Goal: Information Seeking & Learning: Check status

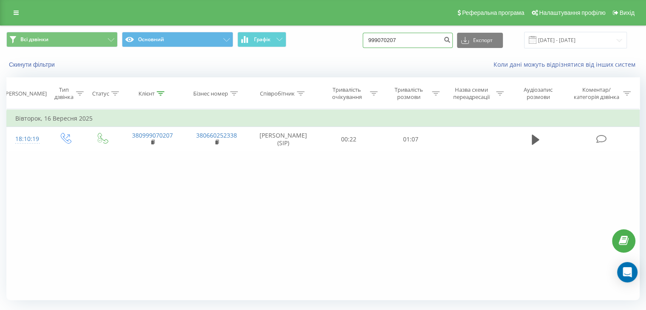
click at [401, 42] on input "999070207" at bounding box center [408, 40] width 90 height 15
paste input "0986097939"
type input "0986097939"
click at [451, 41] on icon "submit" at bounding box center [446, 38] width 7 height 5
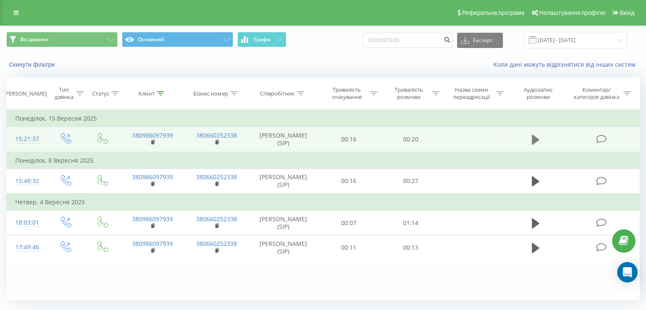
click at [535, 135] on icon at bounding box center [536, 140] width 8 height 12
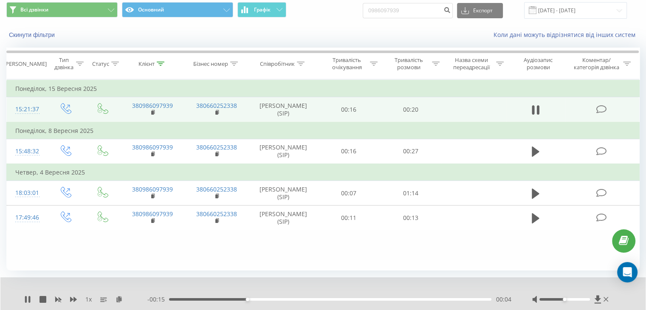
scroll to position [42, 0]
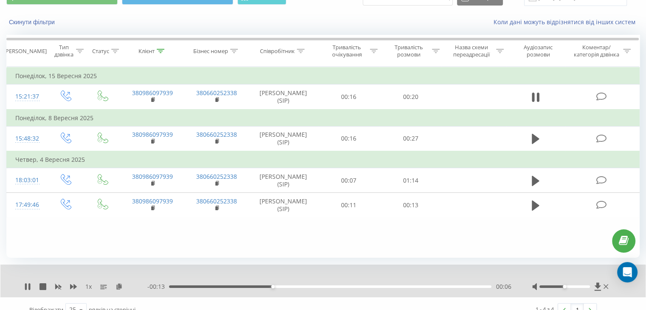
click at [380, 286] on div "00:06" at bounding box center [330, 286] width 322 height 3
click at [24, 285] on icon at bounding box center [27, 286] width 7 height 7
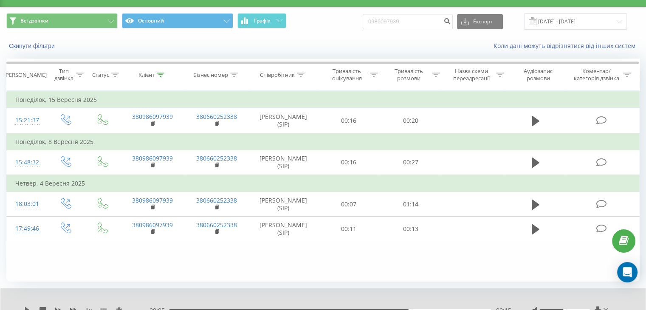
scroll to position [0, 0]
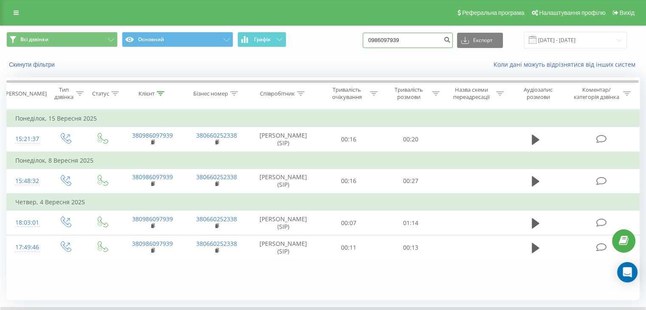
click at [417, 43] on input "0986097939" at bounding box center [408, 40] width 90 height 15
paste input "56448166"
type input "0956448166"
click at [452, 45] on button "submit" at bounding box center [446, 40] width 11 height 15
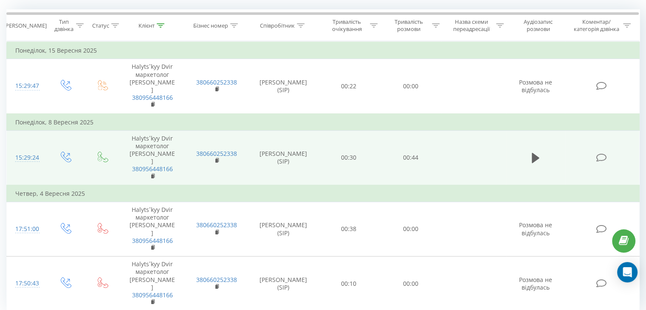
scroll to position [69, 0]
click at [535, 152] on icon at bounding box center [536, 157] width 8 height 10
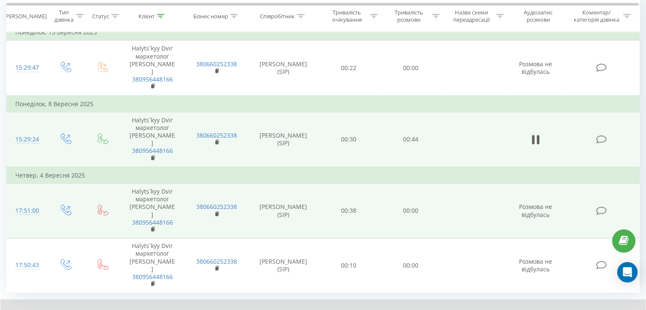
scroll to position [102, 0]
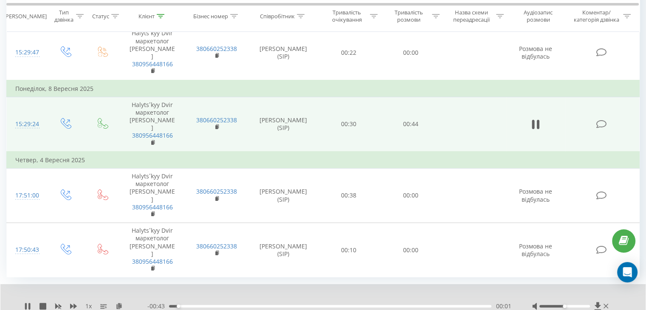
click at [448, 305] on div "00:01" at bounding box center [330, 306] width 322 height 3
click at [394, 305] on div "00:43" at bounding box center [330, 306] width 322 height 3
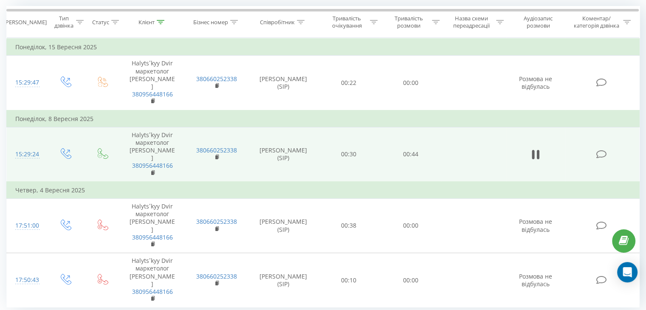
scroll to position [59, 0]
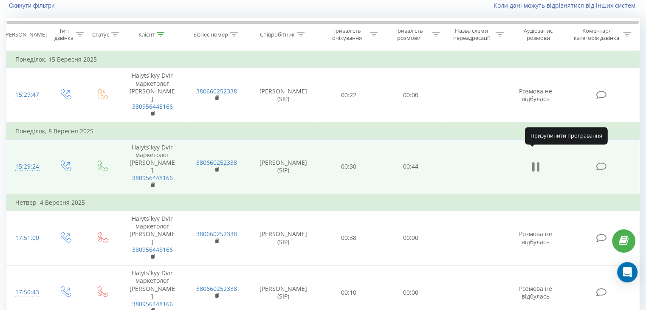
click at [539, 161] on button at bounding box center [535, 167] width 13 height 13
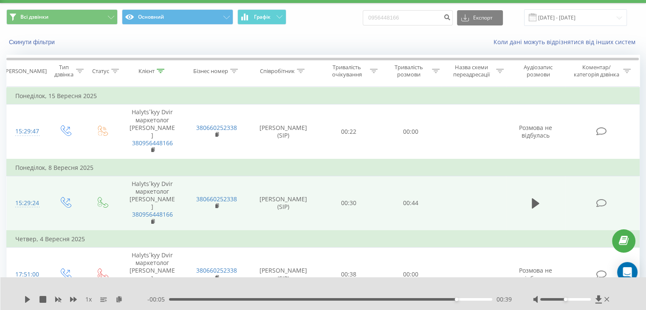
scroll to position [0, 0]
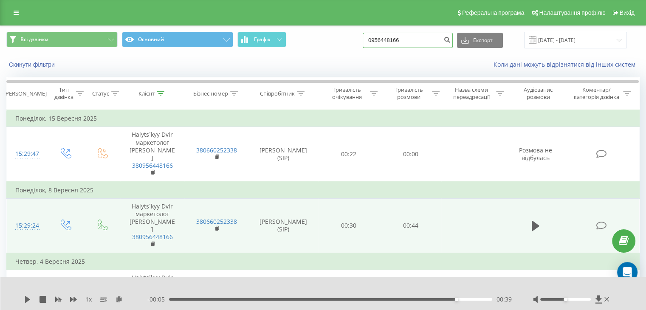
click at [406, 38] on input "0956448166" at bounding box center [408, 40] width 90 height 15
paste input "82255800"
type input "0982255800"
click at [451, 40] on icon "submit" at bounding box center [446, 38] width 7 height 5
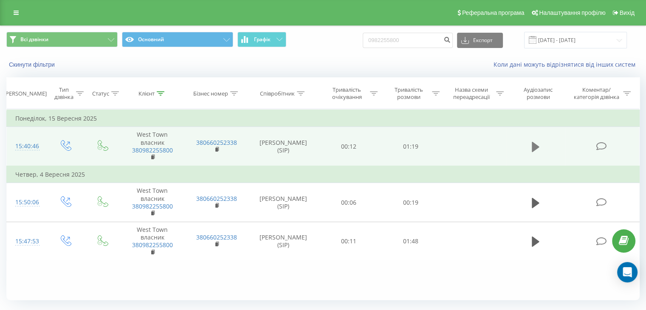
click at [537, 147] on icon at bounding box center [536, 147] width 8 height 10
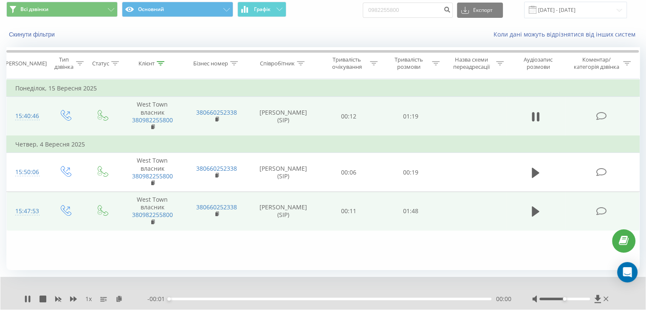
scroll to position [54, 0]
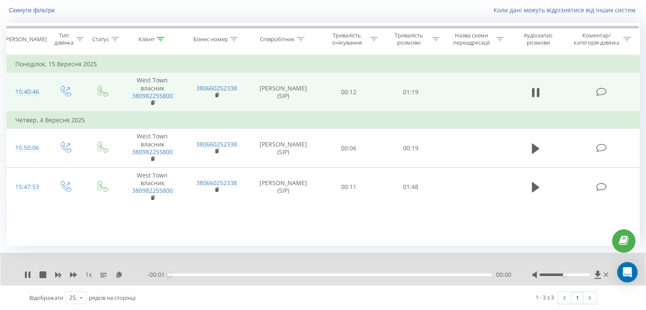
click at [448, 274] on div "00:00" at bounding box center [330, 275] width 322 height 3
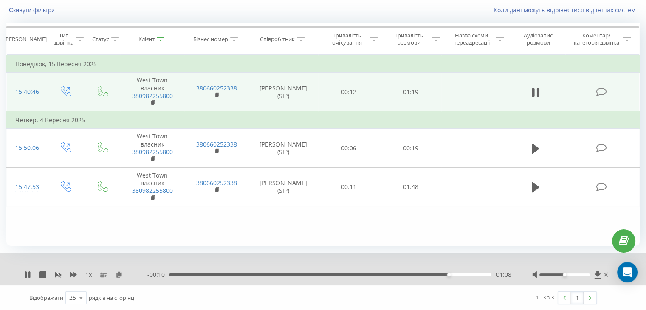
click at [186, 276] on div "- 00:10 01:08 01:08" at bounding box center [329, 275] width 364 height 8
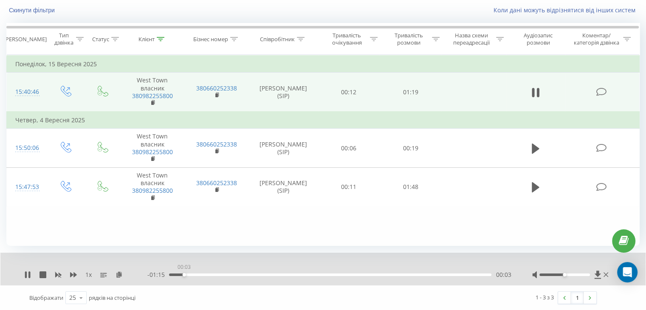
click at [184, 274] on div "00:03" at bounding box center [330, 275] width 322 height 3
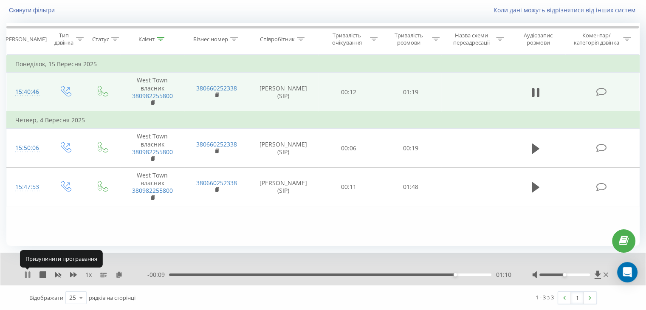
click at [27, 274] on icon at bounding box center [27, 274] width 7 height 7
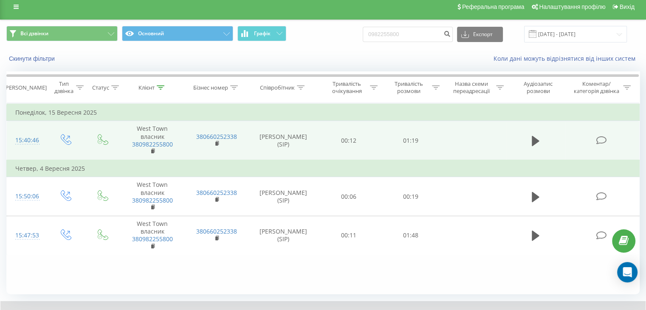
scroll to position [0, 0]
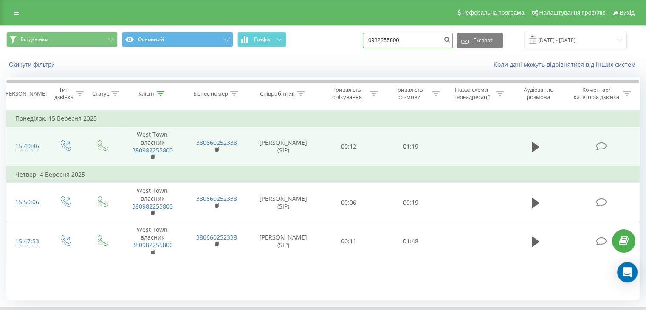
click at [407, 40] on input "0982255800" at bounding box center [408, 40] width 90 height 15
paste input "6097939"
type input "0986097939"
click at [451, 39] on icon "submit" at bounding box center [446, 38] width 7 height 5
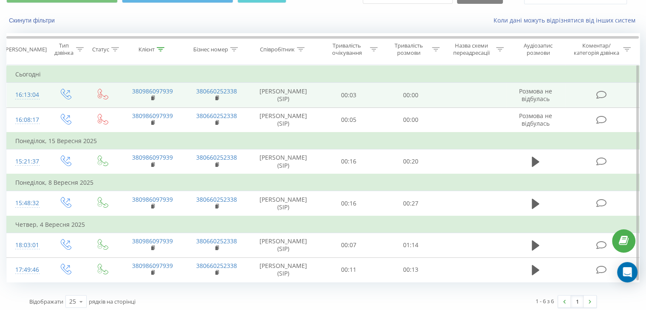
scroll to position [47, 0]
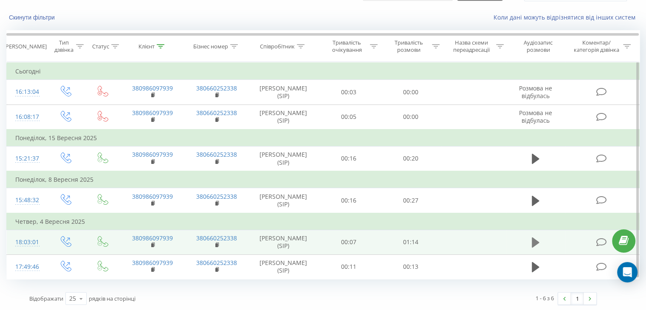
click at [538, 243] on icon at bounding box center [536, 243] width 8 height 12
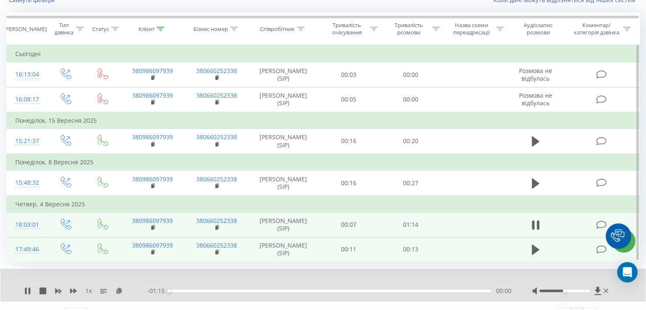
scroll to position [80, 0]
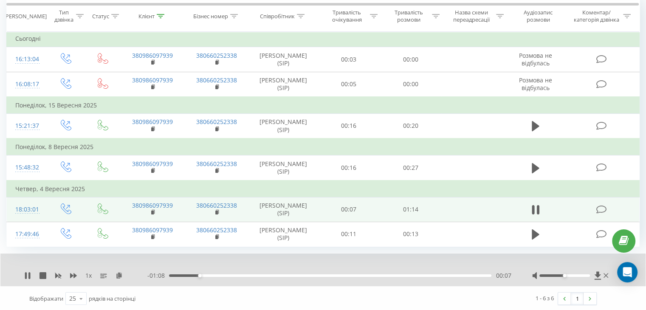
click at [370, 276] on div "- 01:08 00:07 00:07" at bounding box center [329, 275] width 364 height 8
click at [384, 274] on div "00:50" at bounding box center [330, 275] width 322 height 3
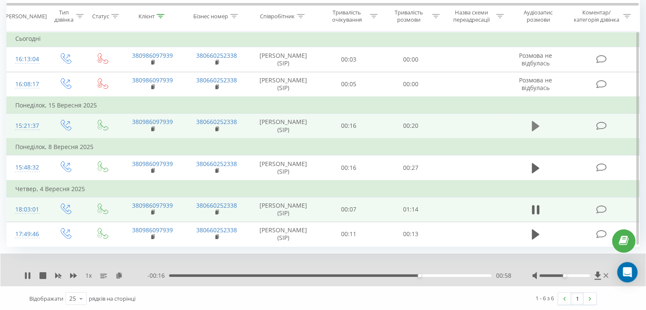
click at [537, 123] on icon at bounding box center [536, 126] width 8 height 12
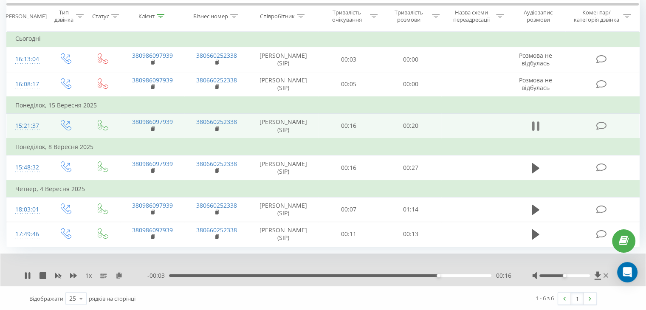
click at [534, 121] on icon at bounding box center [536, 126] width 8 height 12
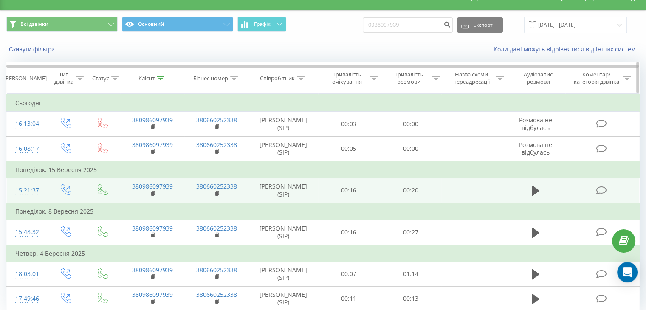
scroll to position [0, 0]
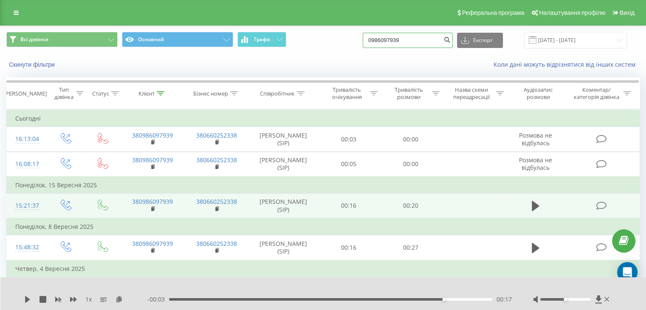
click at [420, 37] on input "0986097939" at bounding box center [408, 40] width 90 height 15
paste input "56448166"
type input "0956448166"
click at [451, 39] on icon "submit" at bounding box center [446, 38] width 7 height 5
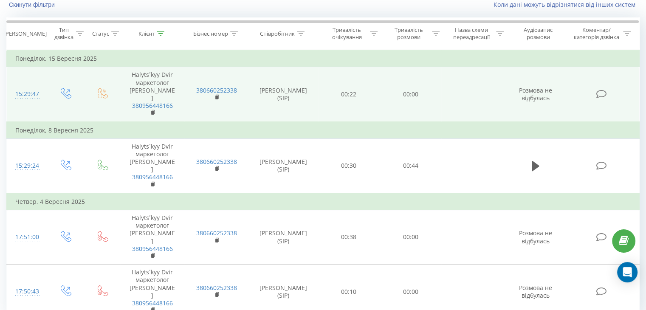
scroll to position [69, 0]
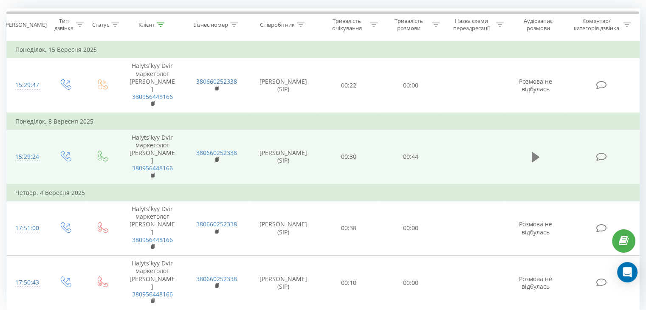
click at [536, 151] on icon at bounding box center [536, 157] width 8 height 12
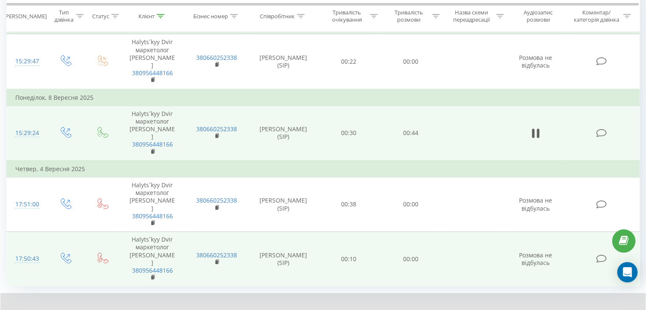
scroll to position [102, 0]
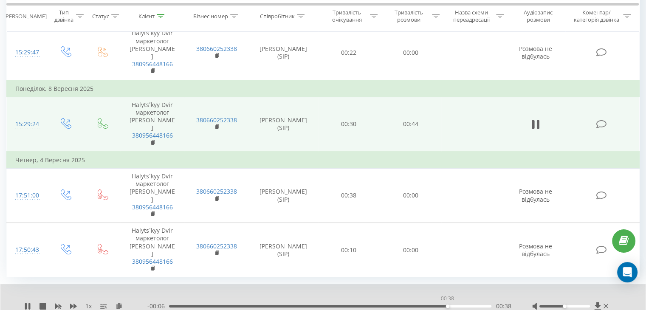
click at [447, 305] on div "00:38" at bounding box center [330, 306] width 322 height 3
click at [405, 305] on div "00:32" at bounding box center [330, 306] width 322 height 3
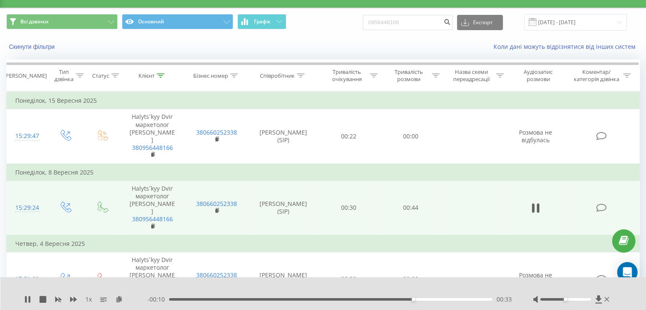
scroll to position [17, 0]
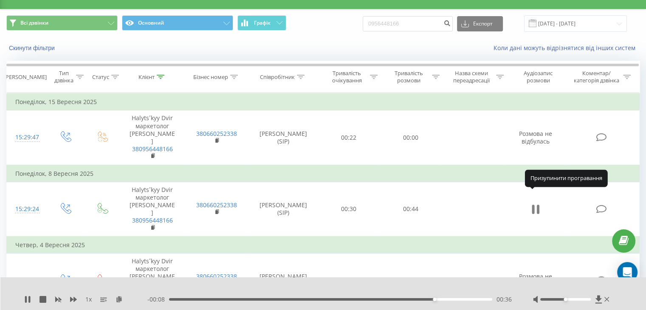
click at [535, 203] on icon at bounding box center [536, 209] width 8 height 12
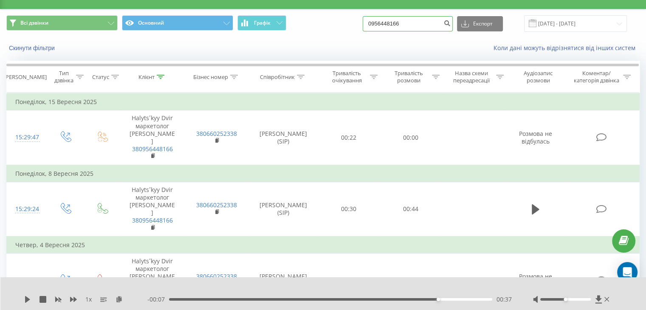
click at [416, 21] on input "0956448166" at bounding box center [408, 23] width 90 height 15
paste input "502218523"
type input "0502218523"
click at [451, 23] on icon "submit" at bounding box center [446, 22] width 7 height 5
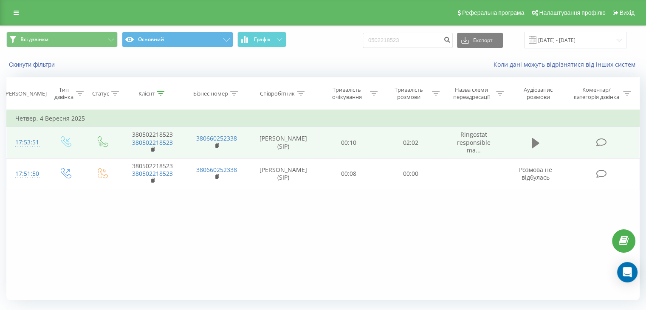
click at [539, 145] on button at bounding box center [535, 143] width 13 height 13
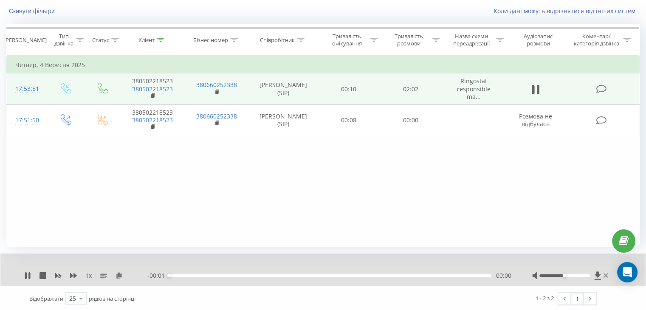
scroll to position [54, 0]
click at [414, 272] on div "- 02:02 00:00 00:00" at bounding box center [329, 275] width 364 height 8
click at [414, 274] on div "00:01" at bounding box center [330, 275] width 322 height 3
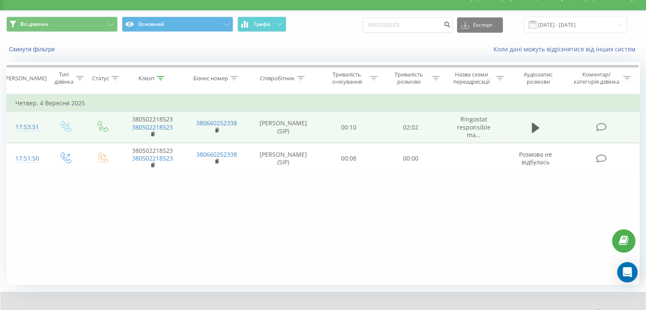
scroll to position [0, 0]
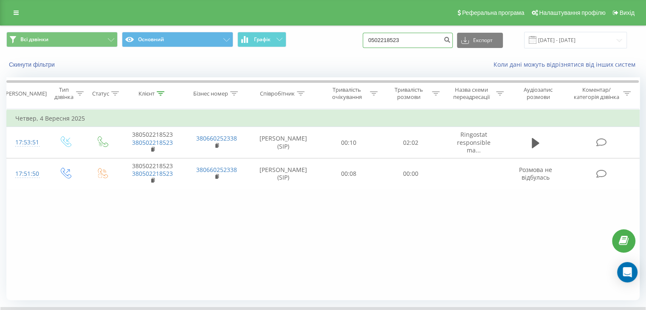
click at [411, 43] on input "0502218523" at bounding box center [408, 40] width 90 height 15
paste input "380956776749"
type input "380956776749"
click at [451, 41] on icon "submit" at bounding box center [446, 38] width 7 height 5
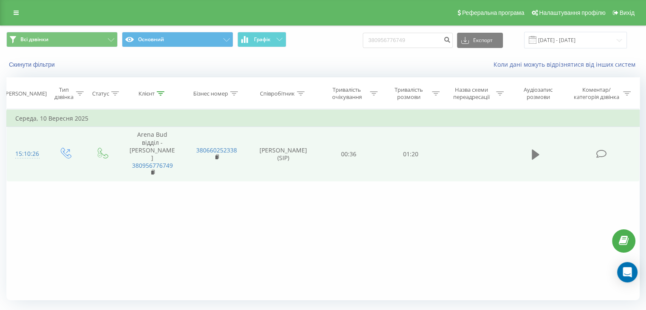
click at [534, 151] on icon at bounding box center [536, 154] width 8 height 10
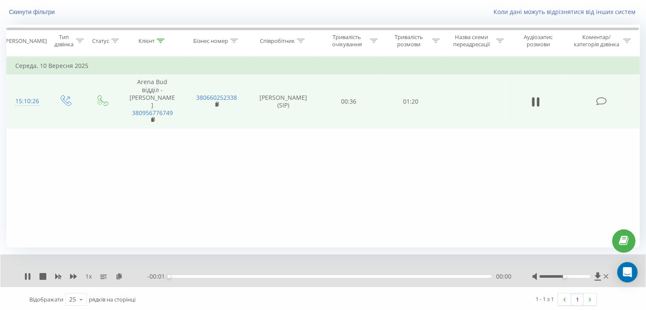
scroll to position [54, 0]
click at [445, 274] on div "00:00" at bounding box center [330, 275] width 322 height 3
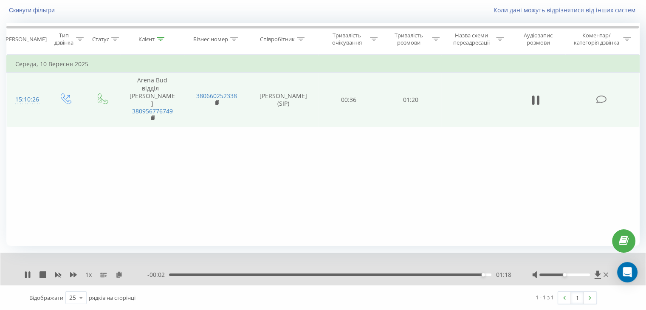
click at [365, 272] on div "- 00:02 01:18 01:18" at bounding box center [329, 275] width 364 height 8
click at [362, 274] on div "01:18" at bounding box center [330, 275] width 322 height 3
click at [30, 273] on icon at bounding box center [29, 274] width 2 height 7
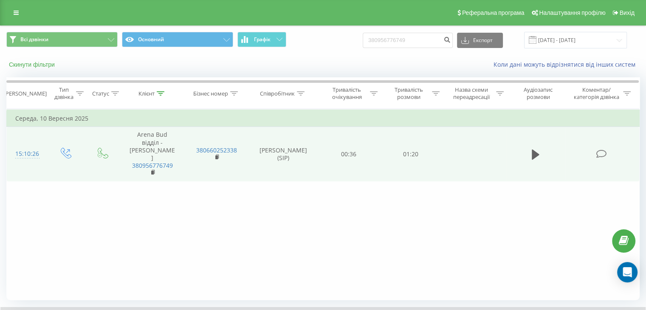
click at [45, 67] on button "Скинути фільтри" at bounding box center [32, 65] width 53 height 8
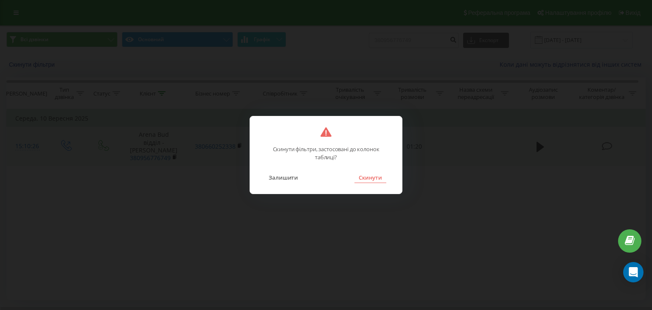
click at [369, 180] on button "Скинути" at bounding box center [371, 177] width 32 height 11
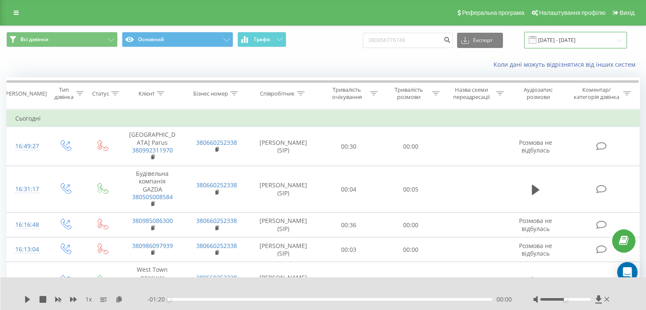
click at [592, 43] on input "[DATE] - [DATE]" at bounding box center [575, 40] width 103 height 17
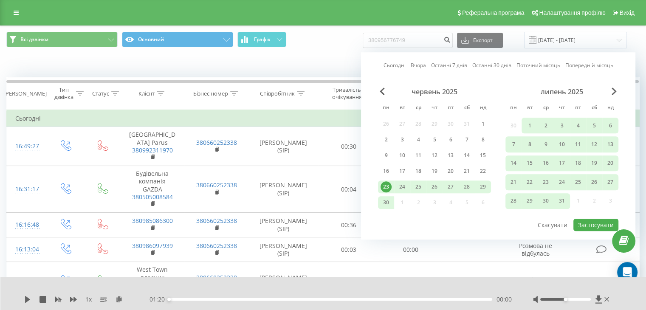
click at [610, 91] on div "липень 2025" at bounding box center [561, 91] width 113 height 8
click at [612, 94] on span "Next Month" at bounding box center [614, 91] width 5 height 8
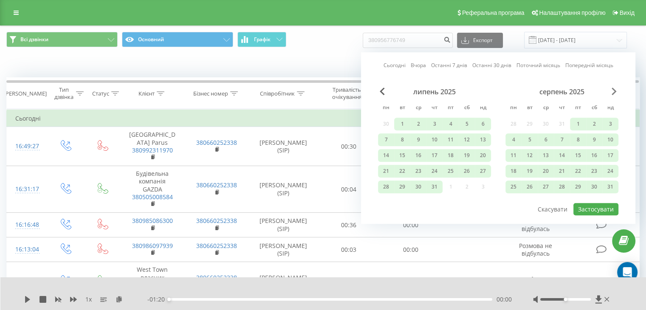
click at [612, 92] on span "Next Month" at bounding box center [614, 91] width 5 height 8
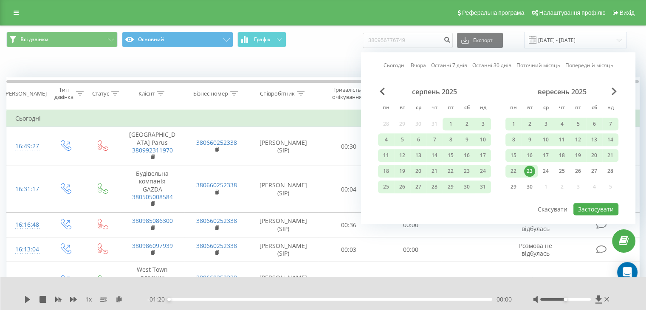
click at [532, 170] on div "23" at bounding box center [529, 171] width 11 height 11
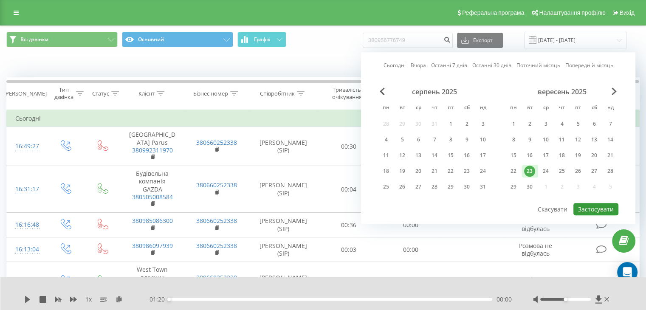
click at [596, 206] on button "Застосувати" at bounding box center [595, 209] width 45 height 12
type input "23.09.2025 - 23.09.2025"
